Goal: Information Seeking & Learning: Learn about a topic

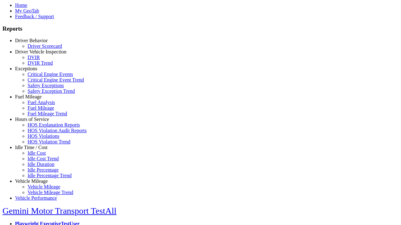
click at [36, 150] on link "Idle Time / Cost" at bounding box center [31, 147] width 33 height 5
click at [41, 156] on link "Idle Cost" at bounding box center [37, 153] width 18 height 5
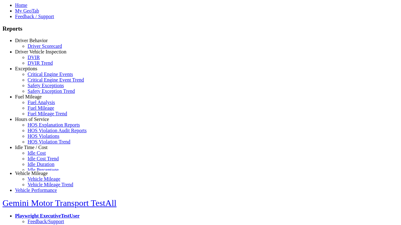
scroll to position [1, 0]
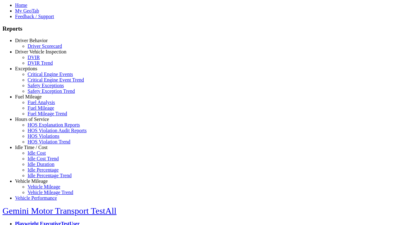
select select
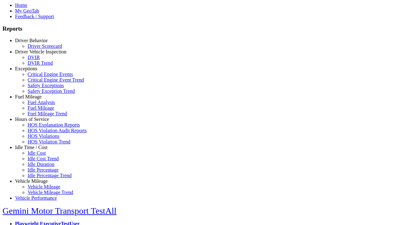
select select
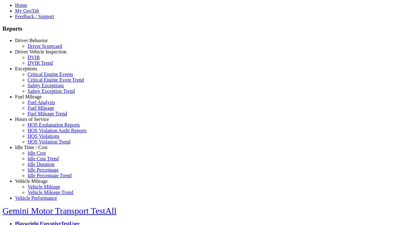
select select "**********"
